Goal: Task Accomplishment & Management: Use online tool/utility

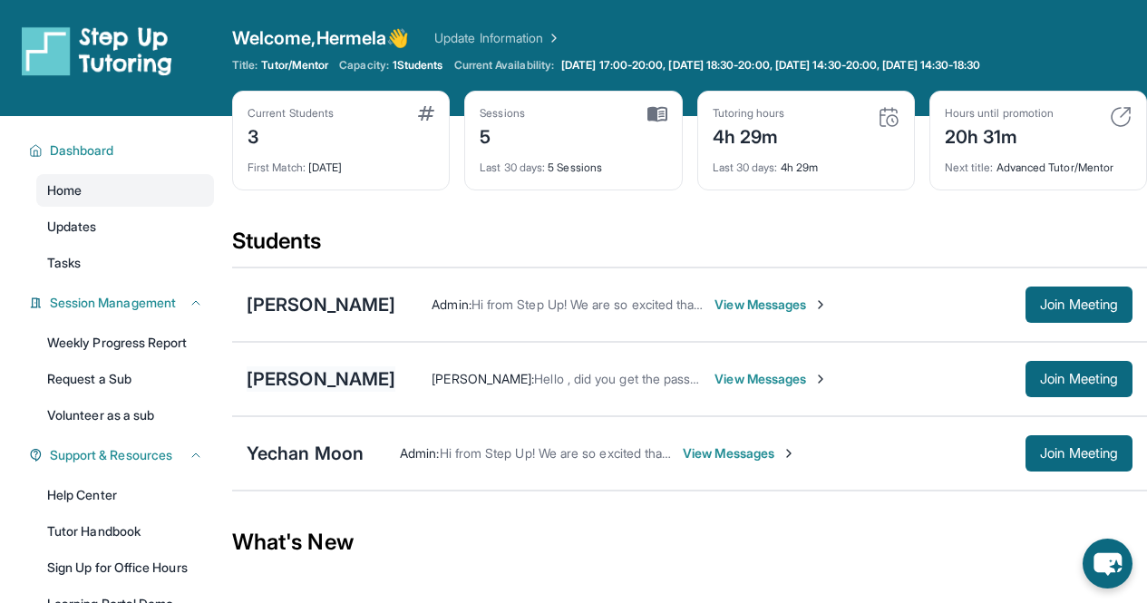
click at [354, 378] on div "[PERSON_NAME]" at bounding box center [321, 378] width 149 height 25
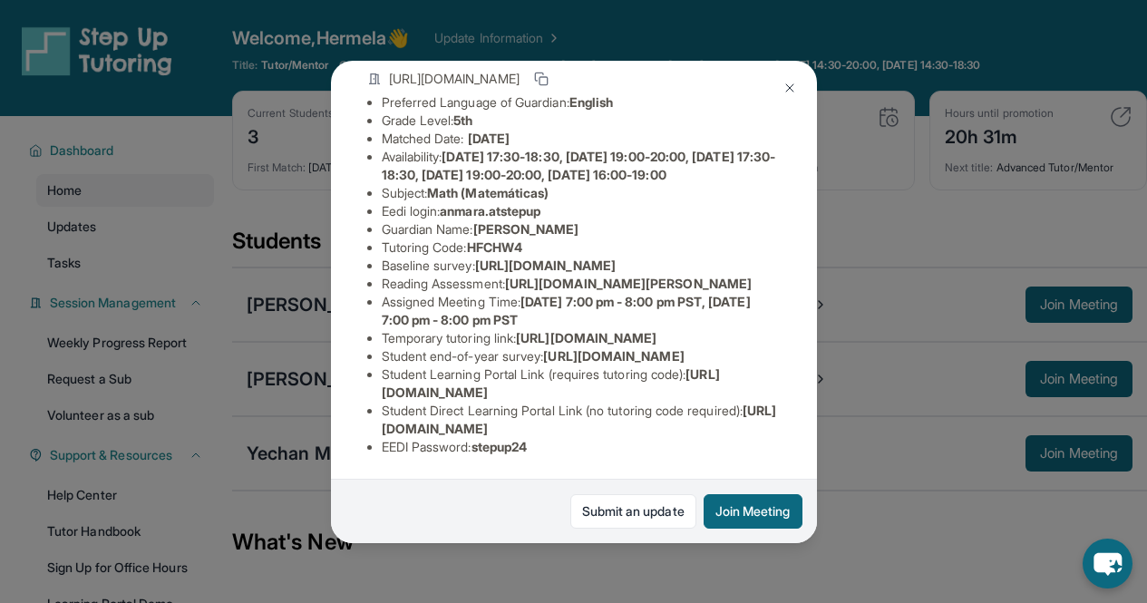
scroll to position [339, 0]
click at [748, 516] on button "Join Meeting" at bounding box center [753, 511] width 99 height 34
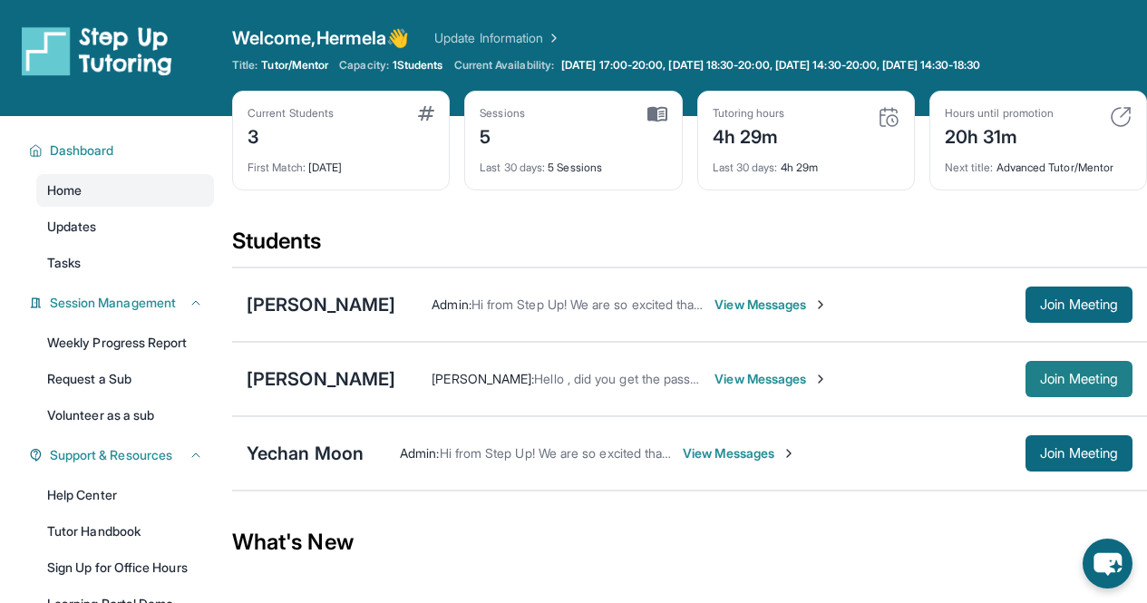
click at [1054, 374] on span "Join Meeting" at bounding box center [1079, 379] width 78 height 11
click at [357, 382] on div "[PERSON_NAME]" at bounding box center [321, 378] width 149 height 25
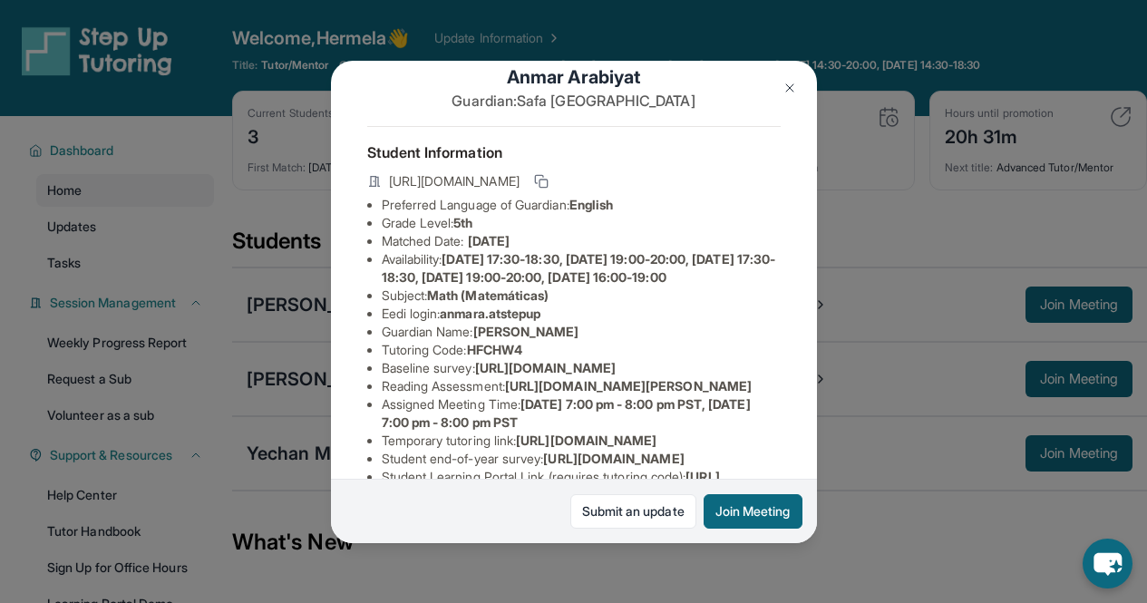
scroll to position [38, 0]
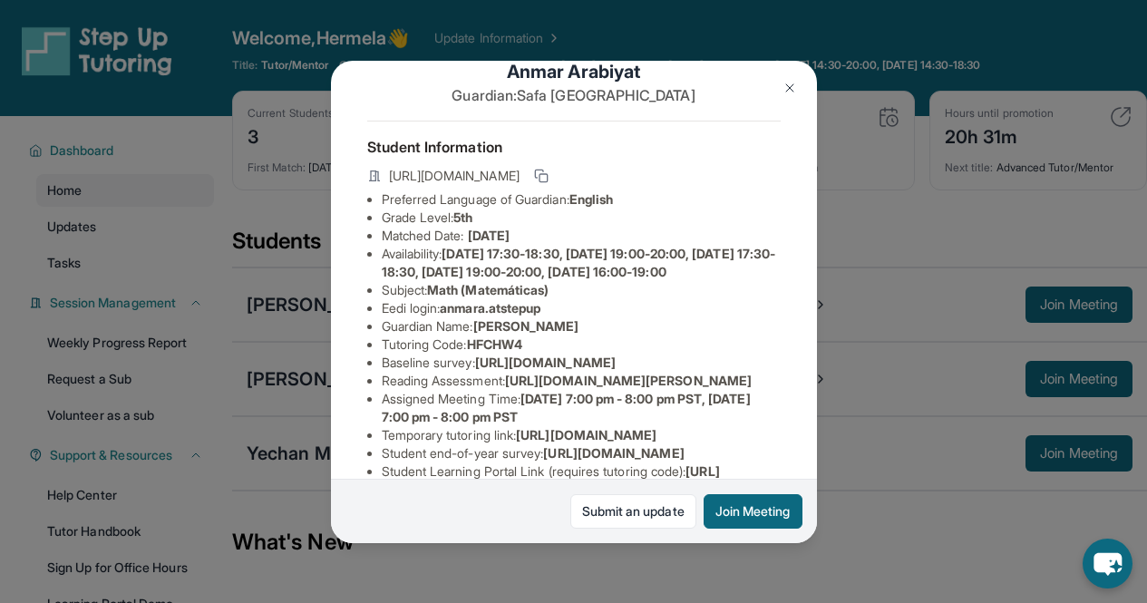
click at [449, 316] on span "anmara.atstepup" at bounding box center [490, 307] width 101 height 15
drag, startPoint x: 449, startPoint y: 346, endPoint x: 555, endPoint y: 340, distance: 106.2
click at [555, 317] on li "Eedi login : anmara.atstepup" at bounding box center [581, 308] width 399 height 18
copy span "anmara.atstepup"
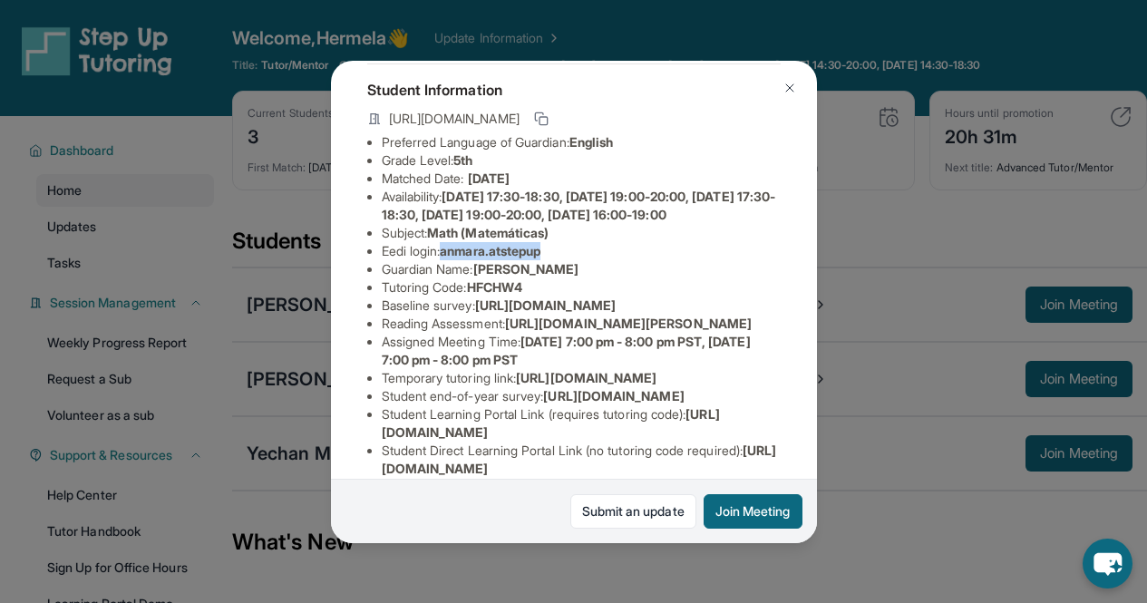
scroll to position [0, 0]
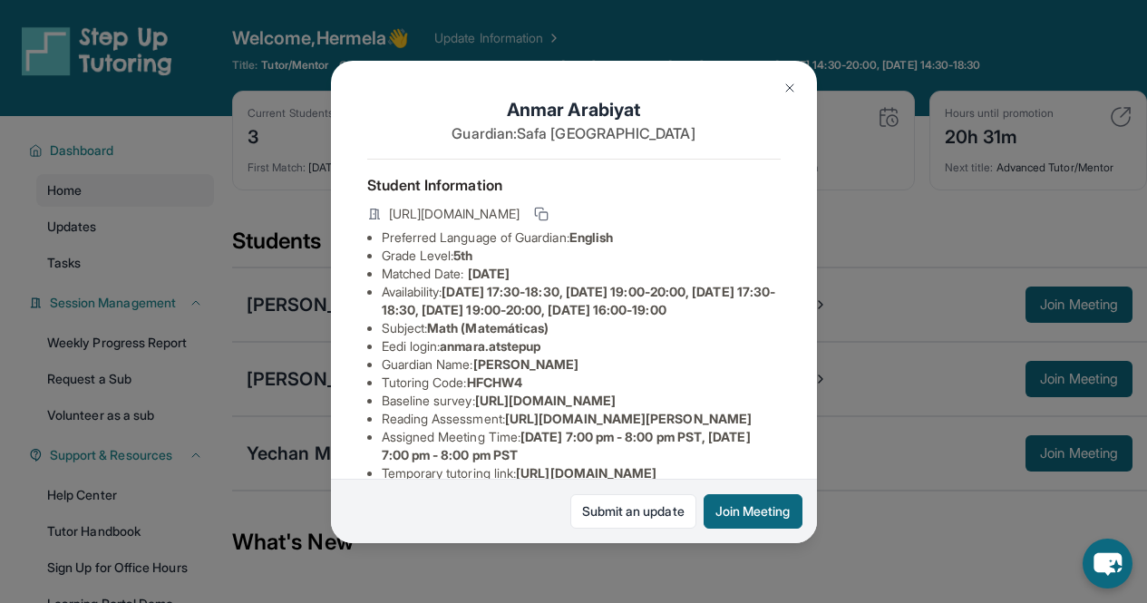
click at [411, 265] on li "Grade Level: 5th" at bounding box center [581, 256] width 399 height 18
drag, startPoint x: 451, startPoint y: 377, endPoint x: 551, endPoint y: 383, distance: 100.8
click at [540, 354] on span "anmara.atstepup" at bounding box center [490, 345] width 101 height 15
copy span "anmara.atstepup"
click at [587, 297] on li "Availability: [DATE] 17:30-18:30, [DATE] 19:00-20:00, [DATE] 17:30-18:30, [DATE…" at bounding box center [581, 301] width 399 height 36
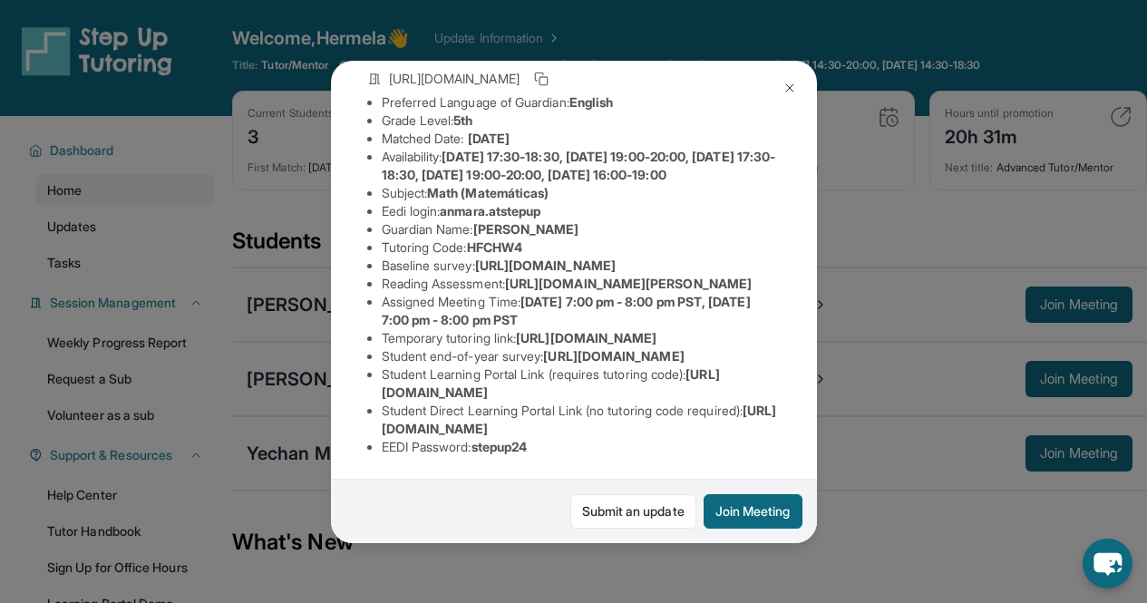
scroll to position [381, 0]
click at [792, 83] on img at bounding box center [790, 88] width 15 height 15
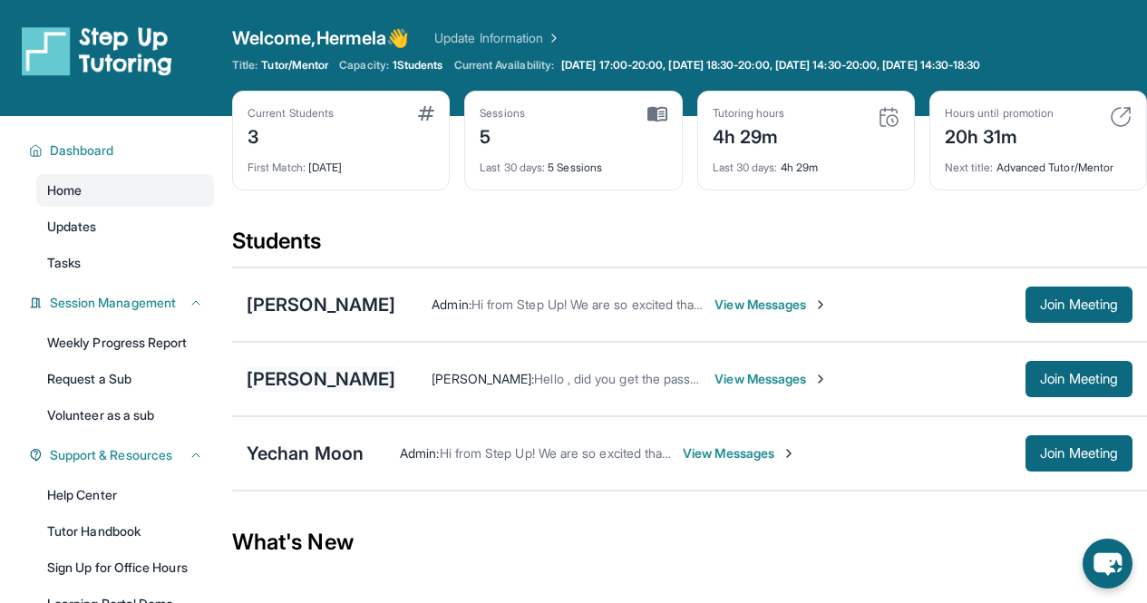
click at [330, 383] on div "[PERSON_NAME]" at bounding box center [321, 378] width 149 height 25
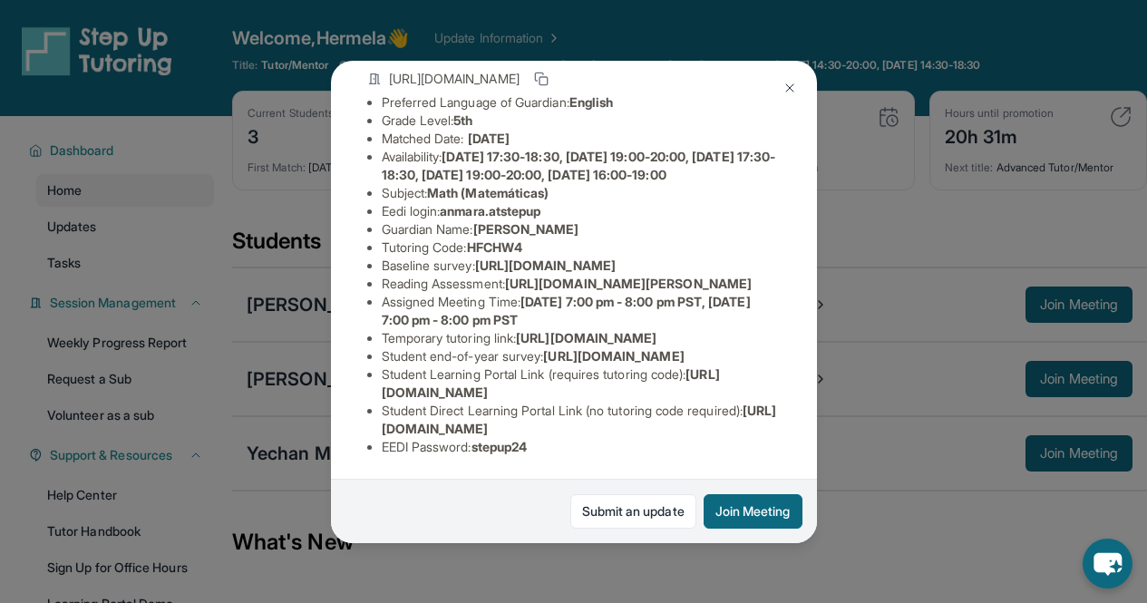
click at [784, 86] on img at bounding box center [790, 88] width 15 height 15
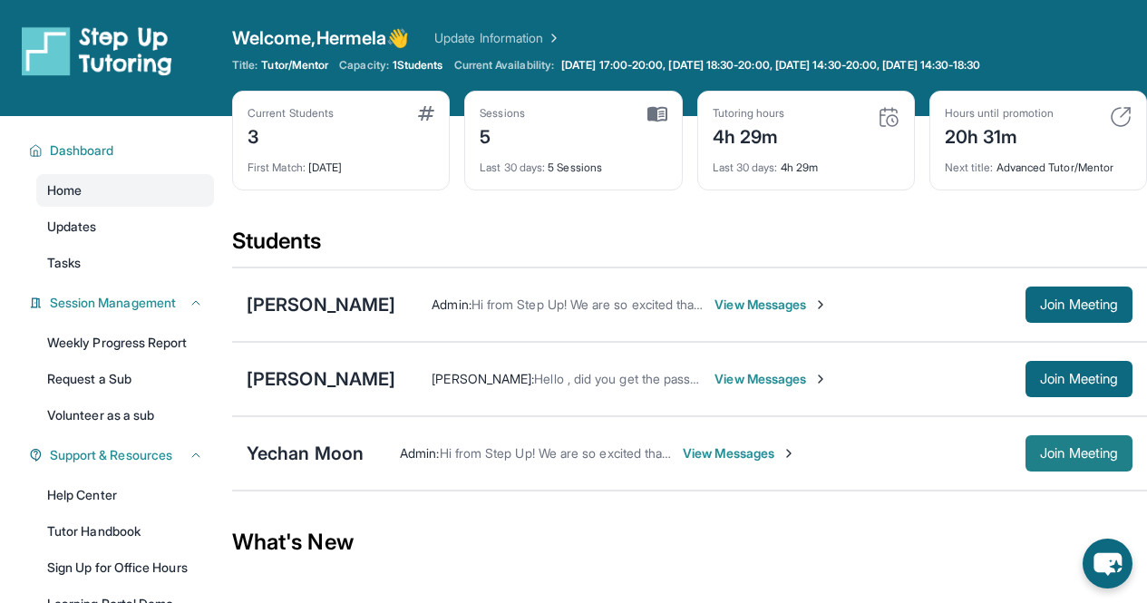
click at [1052, 452] on span "Join Meeting" at bounding box center [1079, 453] width 78 height 11
